Goal: Task Accomplishment & Management: Manage account settings

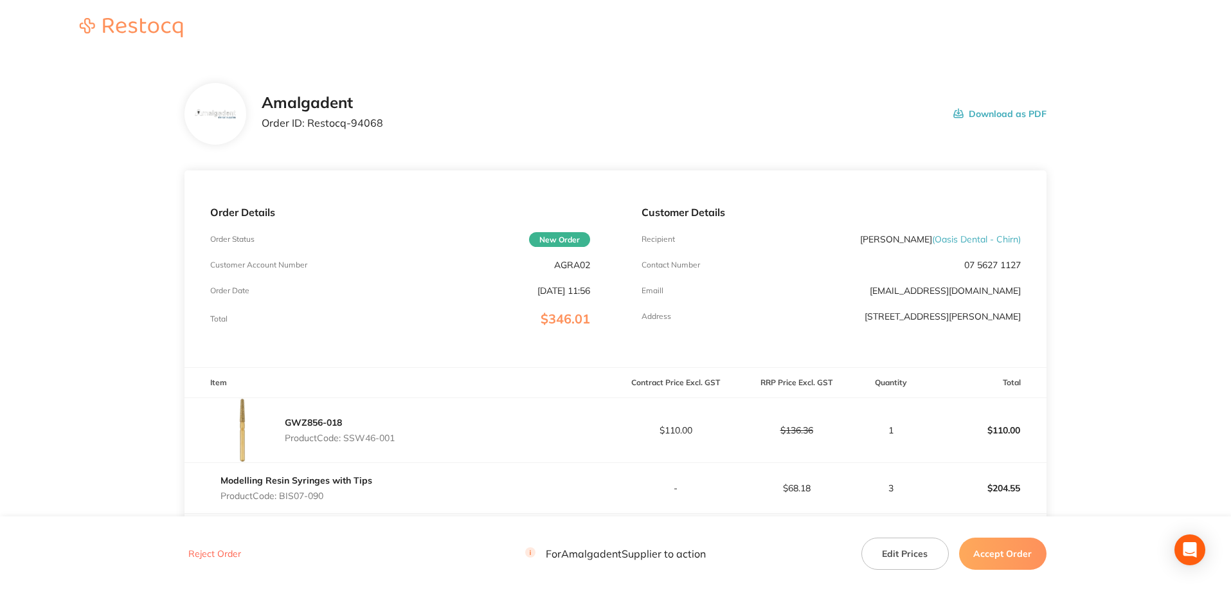
click at [68, 147] on main "Amalgadent Order ID: Restocq- 94068 Download as PDF Order Details Order Status …" at bounding box center [615, 405] width 1231 height 696
drag, startPoint x: 402, startPoint y: 123, endPoint x: 307, endPoint y: 122, distance: 95.2
click at [307, 122] on div "Amalgadent Order ID: Restocq- 94068 Download as PDF" at bounding box center [654, 114] width 785 height 40
copy p "Restocq- 94068"
drag, startPoint x: 93, startPoint y: 134, endPoint x: 96, endPoint y: 141, distance: 7.5
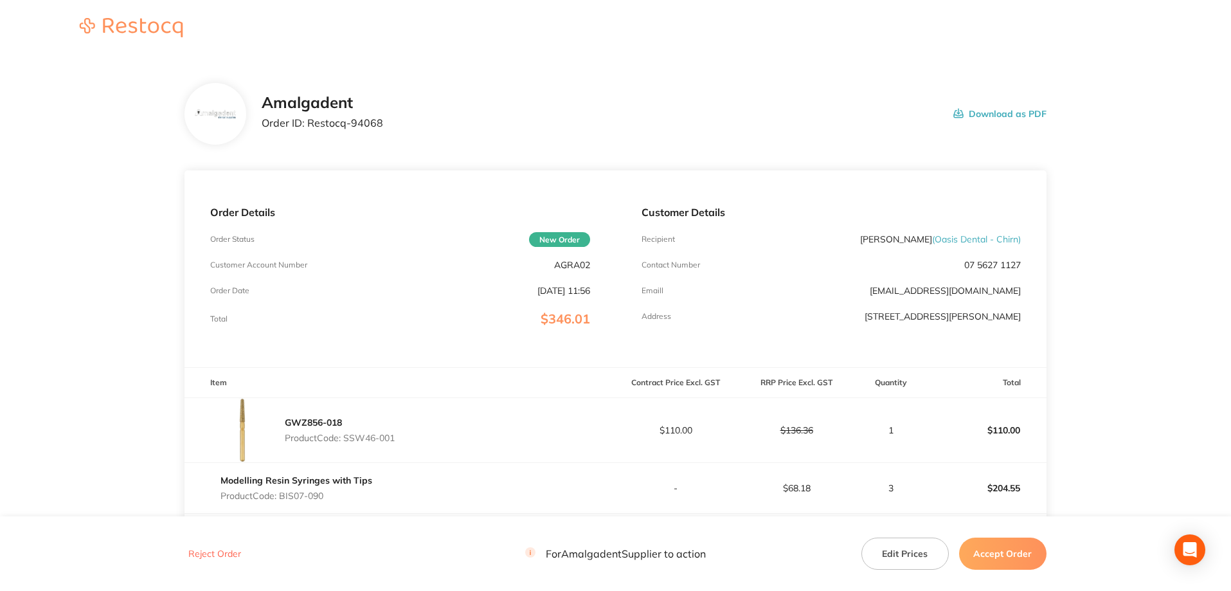
click at [93, 134] on main "Amalgadent Order ID: Restocq- 94068 Download as PDF Order Details Order Status …" at bounding box center [615, 405] width 1231 height 696
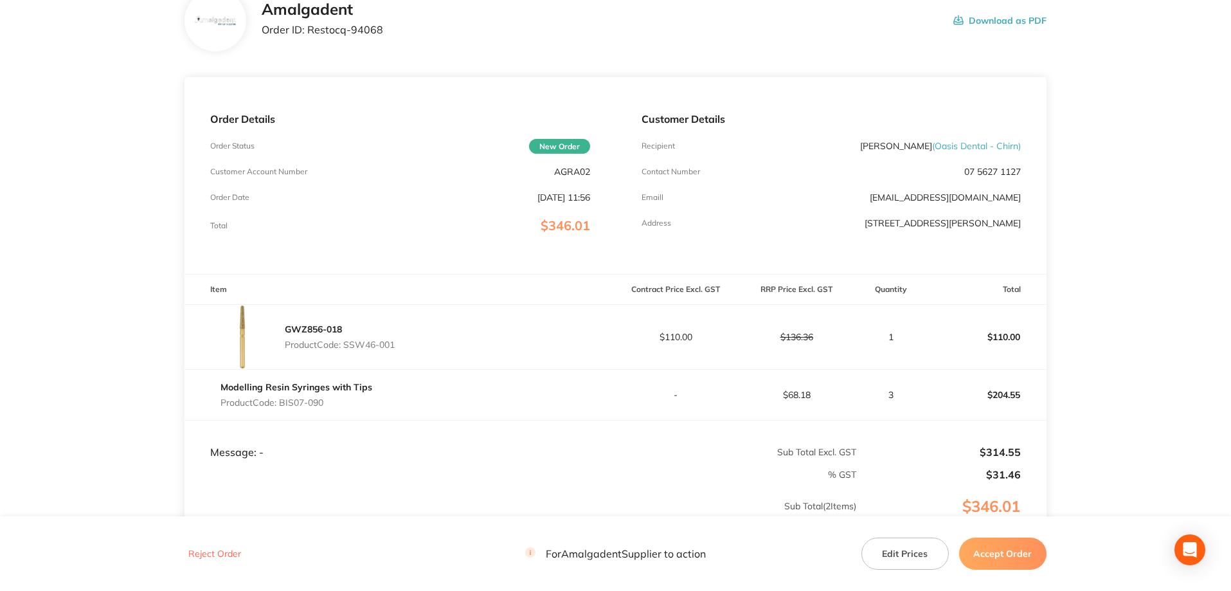
scroll to position [172, 0]
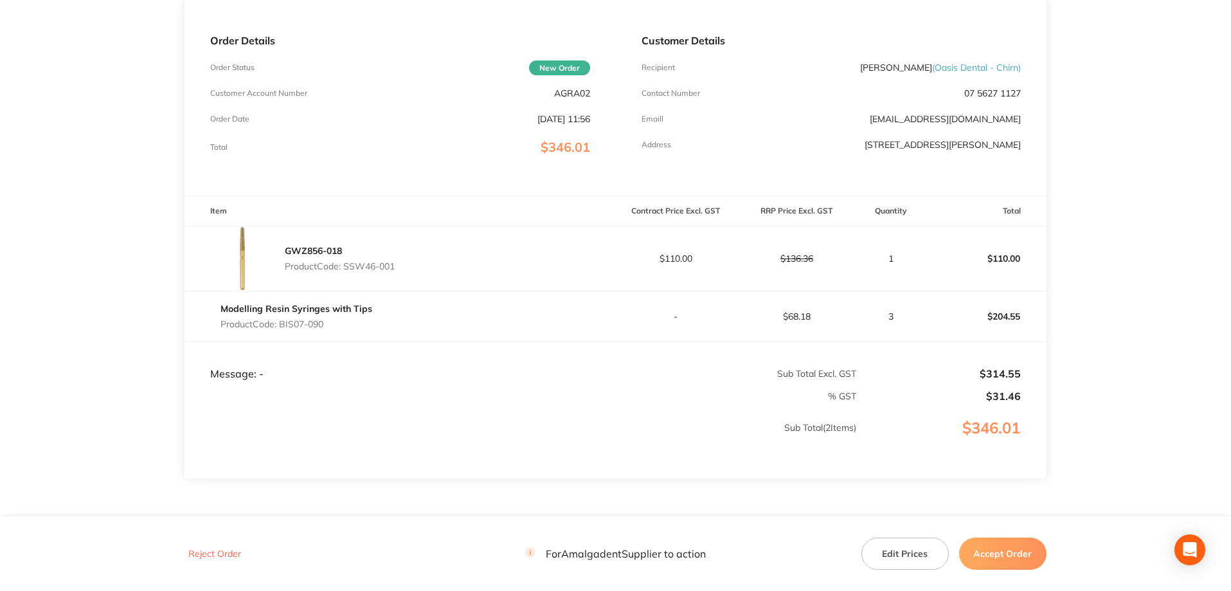
drag, startPoint x: 410, startPoint y: 263, endPoint x: 346, endPoint y: 266, distance: 64.4
click at [346, 266] on div "GWZ856-018 Product Code: SSW46-001" at bounding box center [400, 258] width 431 height 64
copy p "SSW46-001"
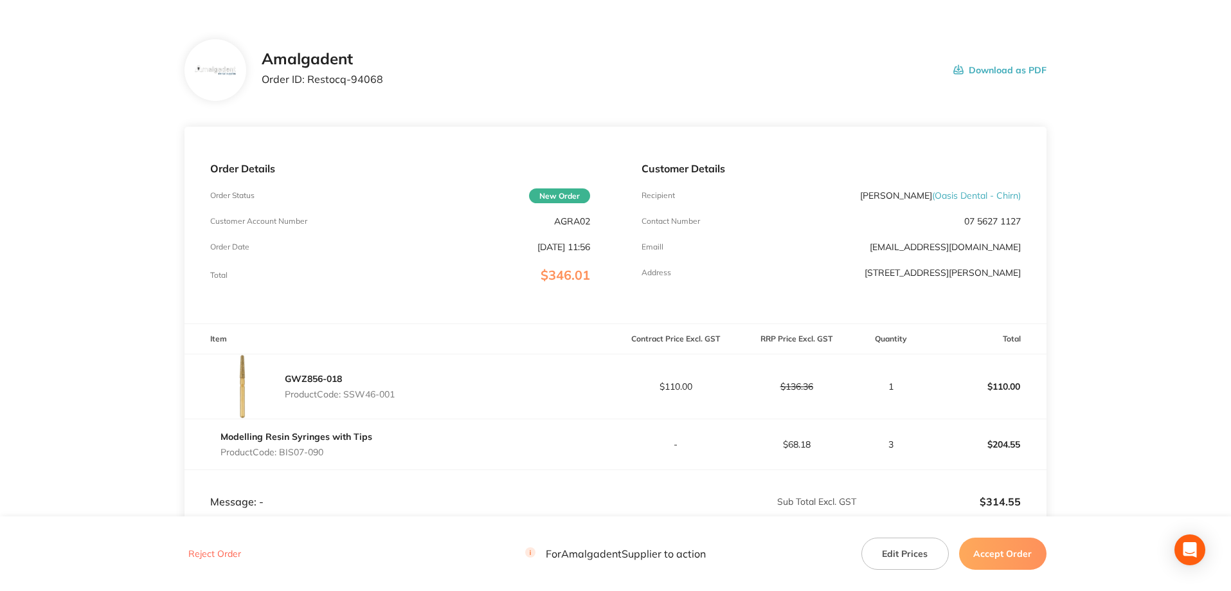
scroll to position [0, 0]
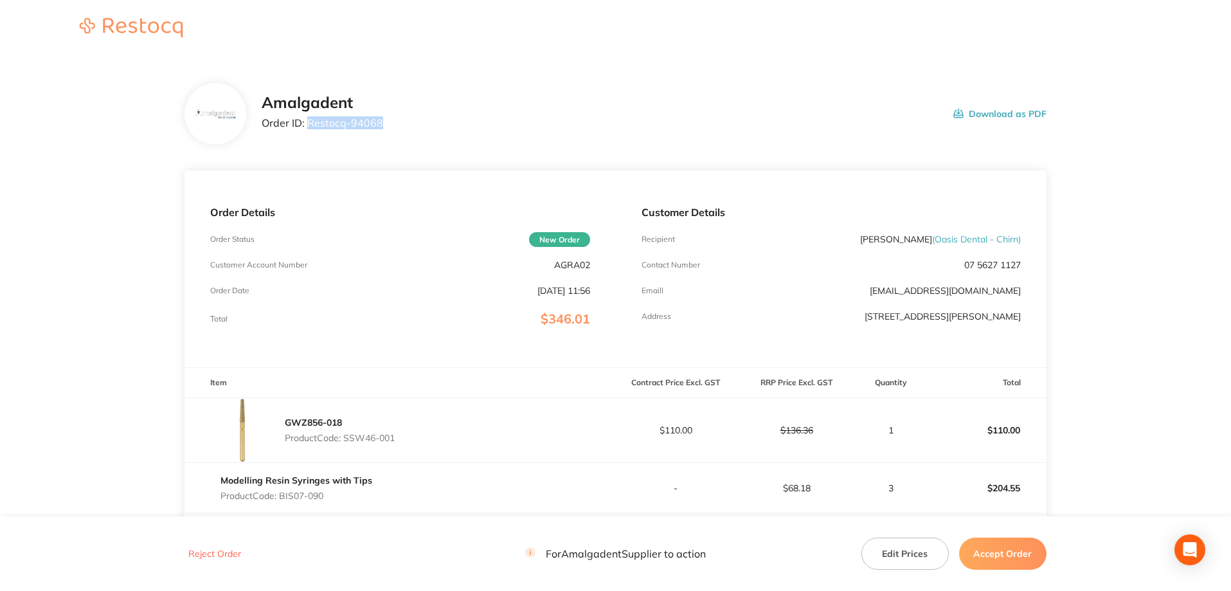
drag, startPoint x: 320, startPoint y: 123, endPoint x: 306, endPoint y: 123, distance: 14.1
click at [306, 123] on div "Amalgadent Order ID: Restocq- 94068 Download as PDF" at bounding box center [654, 114] width 785 height 40
copy p "Restocq- 94068"
drag, startPoint x: 916, startPoint y: 64, endPoint x: 899, endPoint y: 75, distance: 20.2
click at [916, 64] on section "Amalgadent Order ID: Restocq- 94068 Download as PDF Order Details Order Status …" at bounding box center [616, 405] width 862 height 696
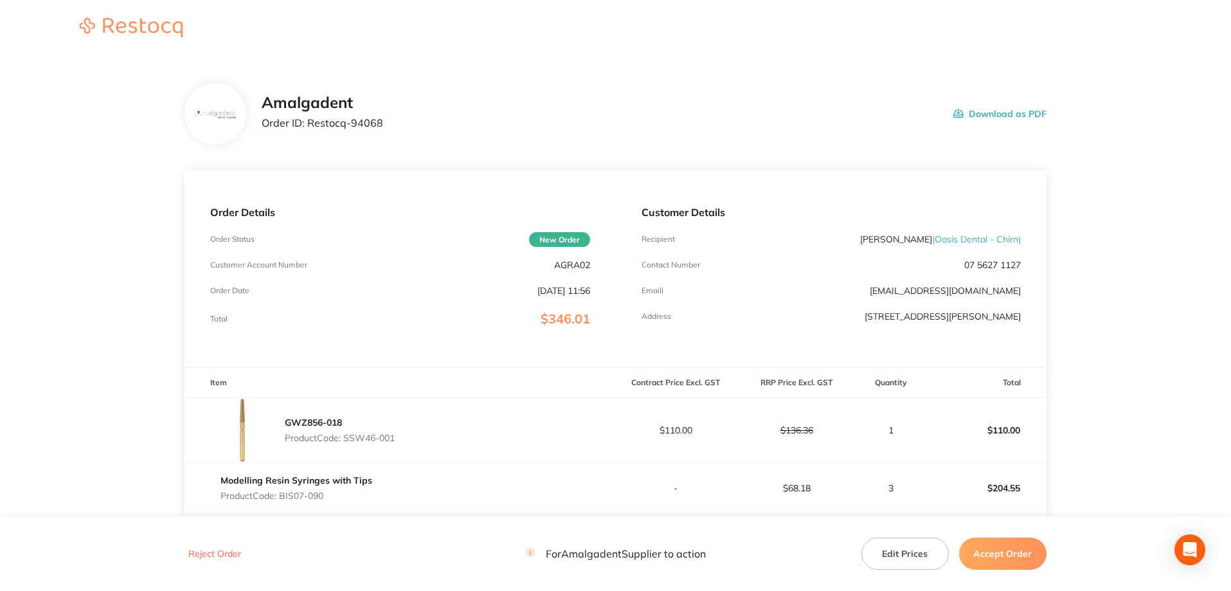
drag, startPoint x: 398, startPoint y: 435, endPoint x: 348, endPoint y: 433, distance: 50.2
click at [348, 433] on div "GWZ856-018 Product Code: SSW46-001" at bounding box center [400, 430] width 431 height 64
copy p "SSW46-001"
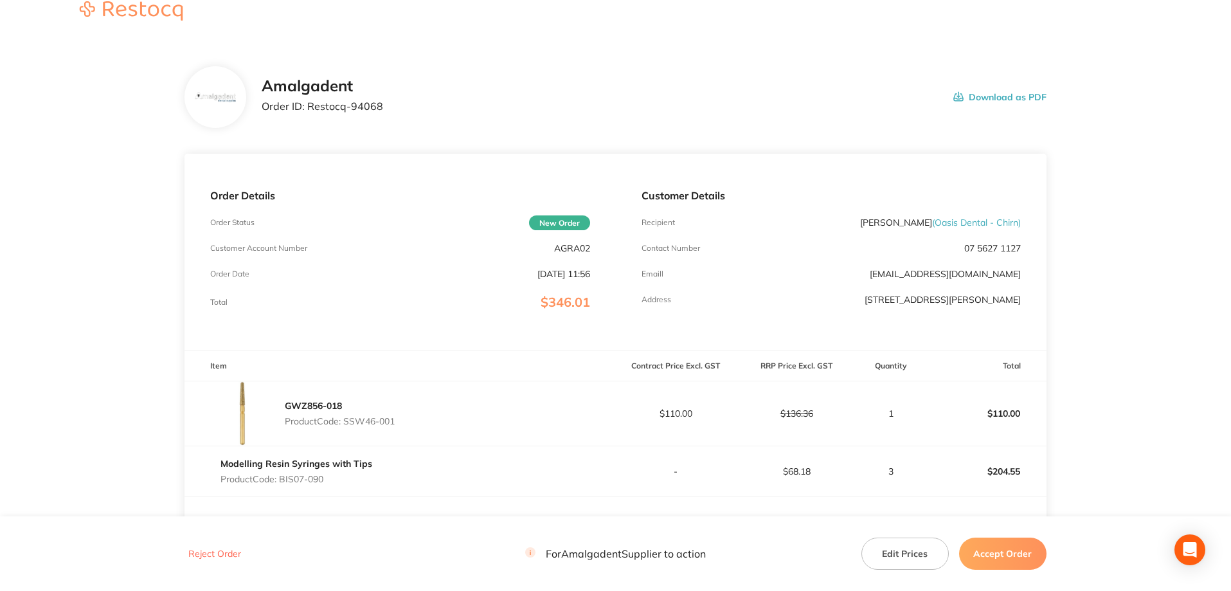
scroll to position [172, 0]
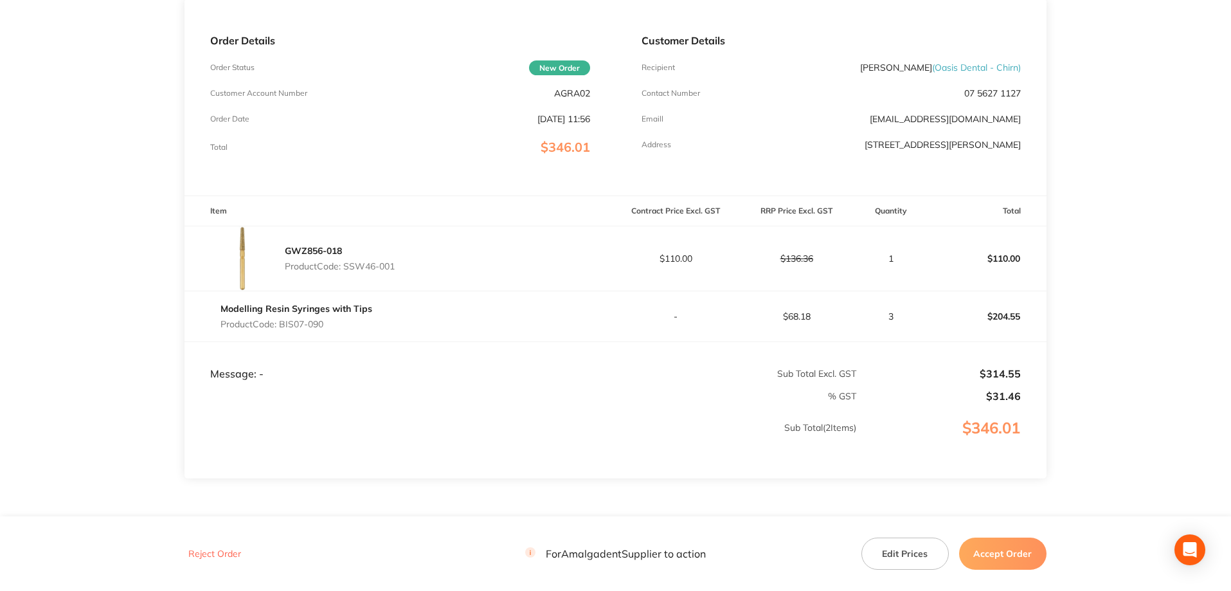
drag, startPoint x: 1183, startPoint y: 237, endPoint x: 1086, endPoint y: 282, distance: 107.3
click at [1183, 237] on main "Amalgadent Order ID: Restocq- 94068 Download as PDF Order Details Order Status …" at bounding box center [615, 234] width 1231 height 696
drag, startPoint x: 336, startPoint y: 319, endPoint x: 284, endPoint y: 323, distance: 52.3
click at [284, 323] on p "Product Code: BIS07-090" at bounding box center [297, 324] width 152 height 10
copy p "BIS07-090"
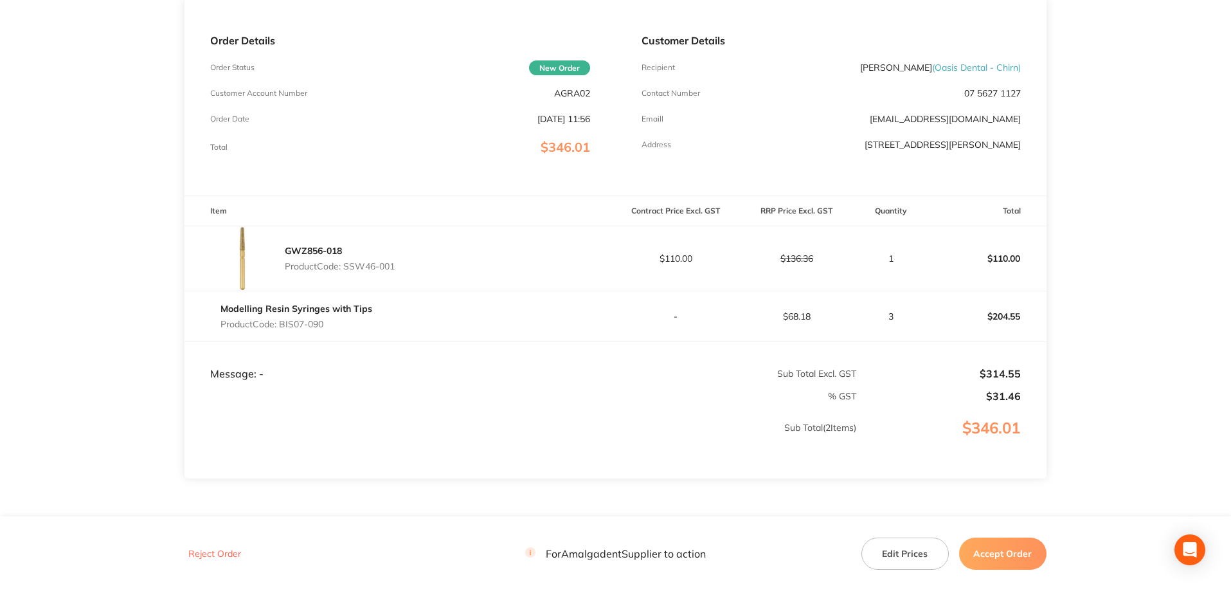
click at [1130, 291] on main "Amalgadent Order ID: Restocq- 94068 Download as PDF Order Details Order Status …" at bounding box center [615, 234] width 1231 height 696
click at [993, 550] on button "Accept Order" at bounding box center [1002, 553] width 87 height 32
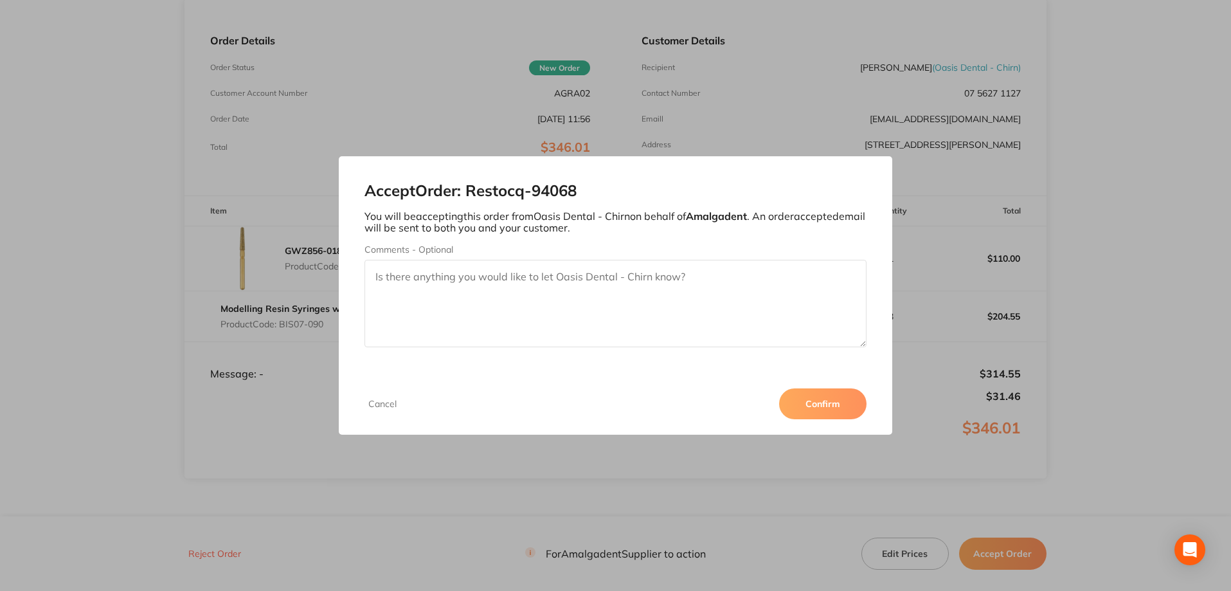
click at [826, 399] on button "Confirm" at bounding box center [822, 403] width 87 height 31
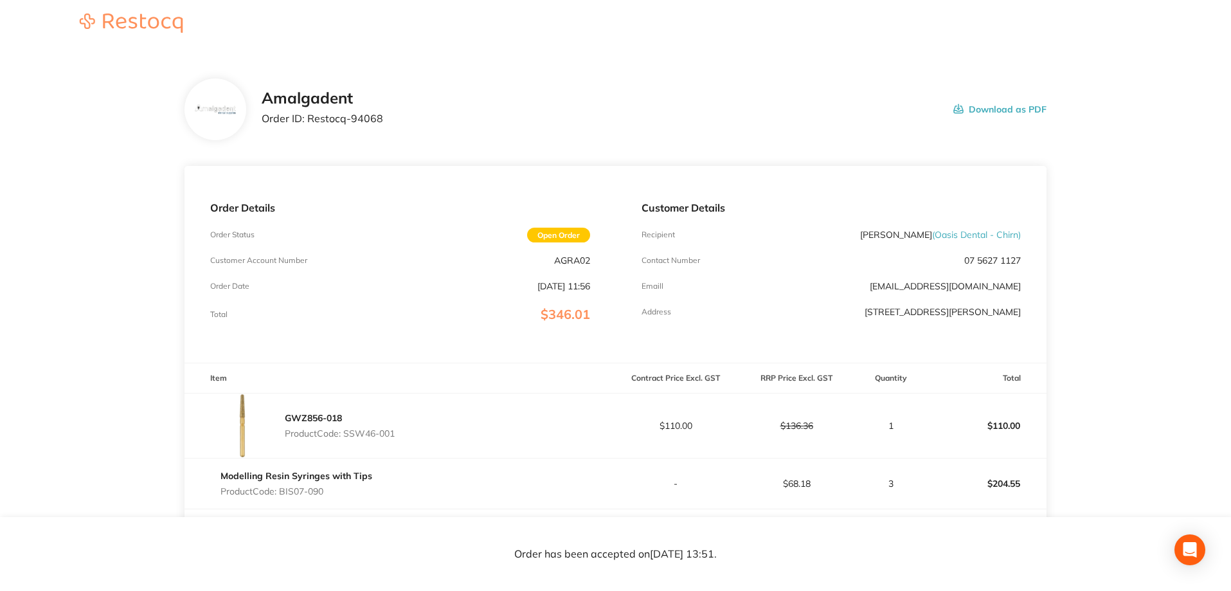
scroll to position [0, 0]
